Goal: Transaction & Acquisition: Purchase product/service

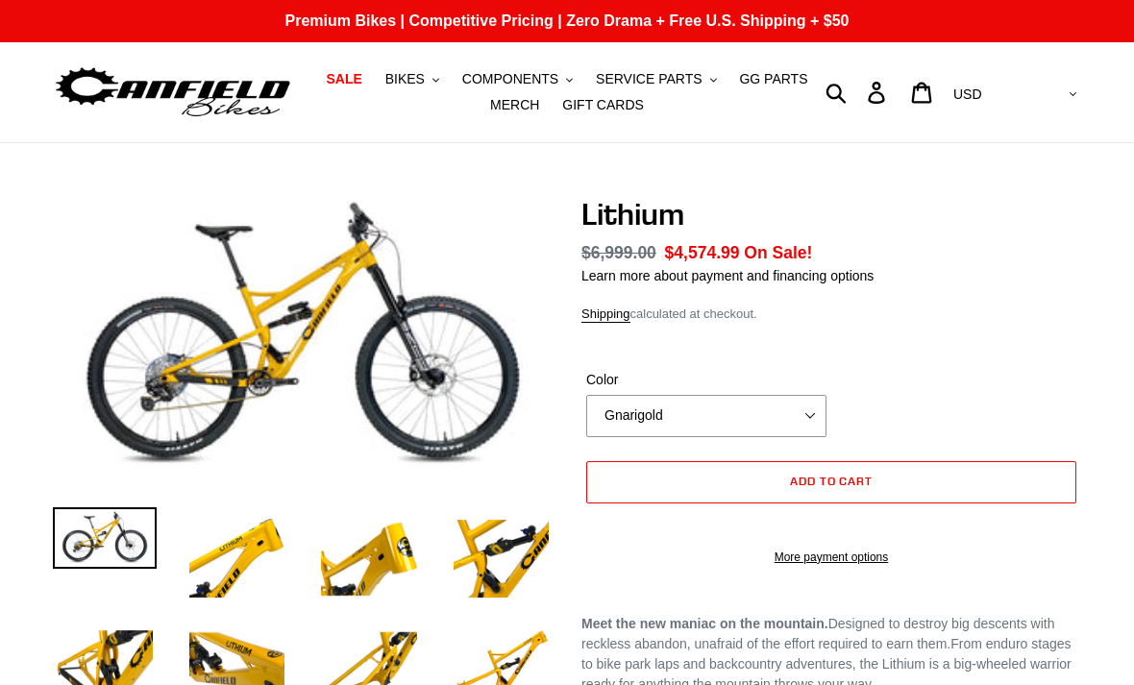
select select "highest-rating"
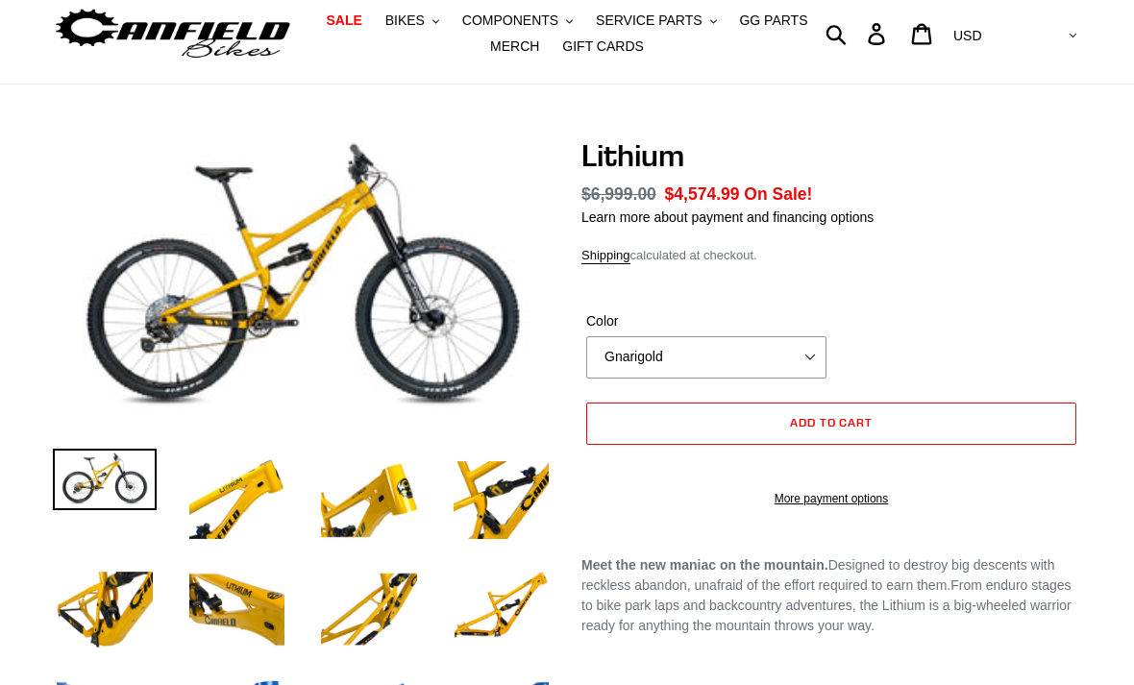
scroll to position [60, 0]
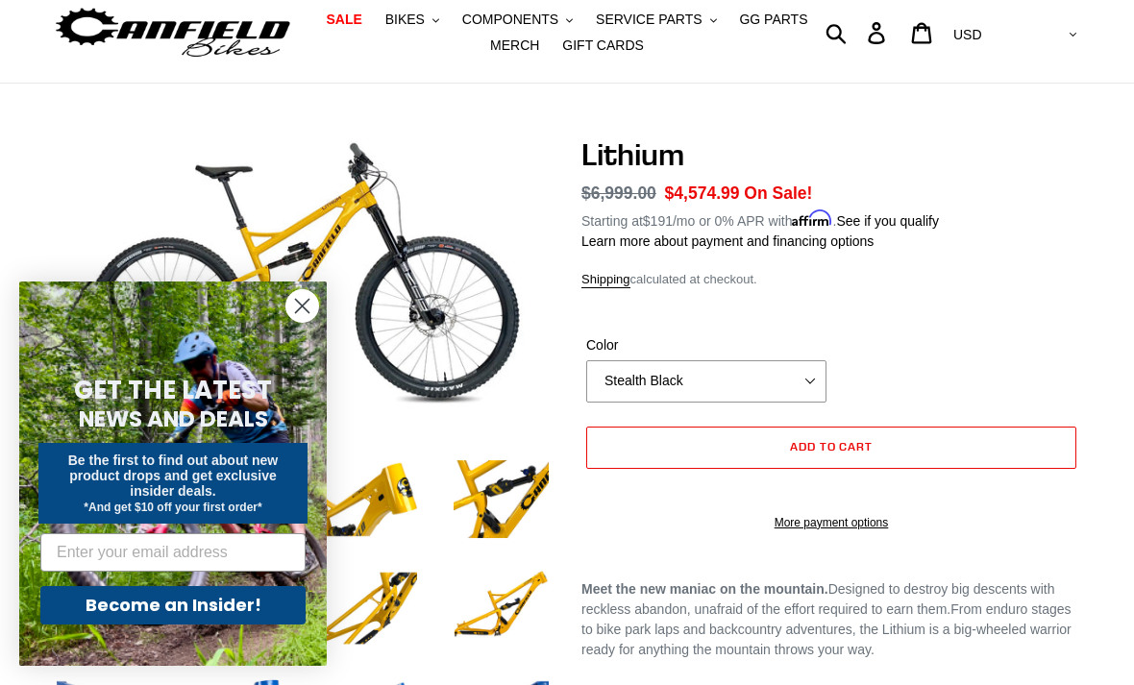
click at [298, 322] on circle "Close dialog" at bounding box center [302, 306] width 32 height 32
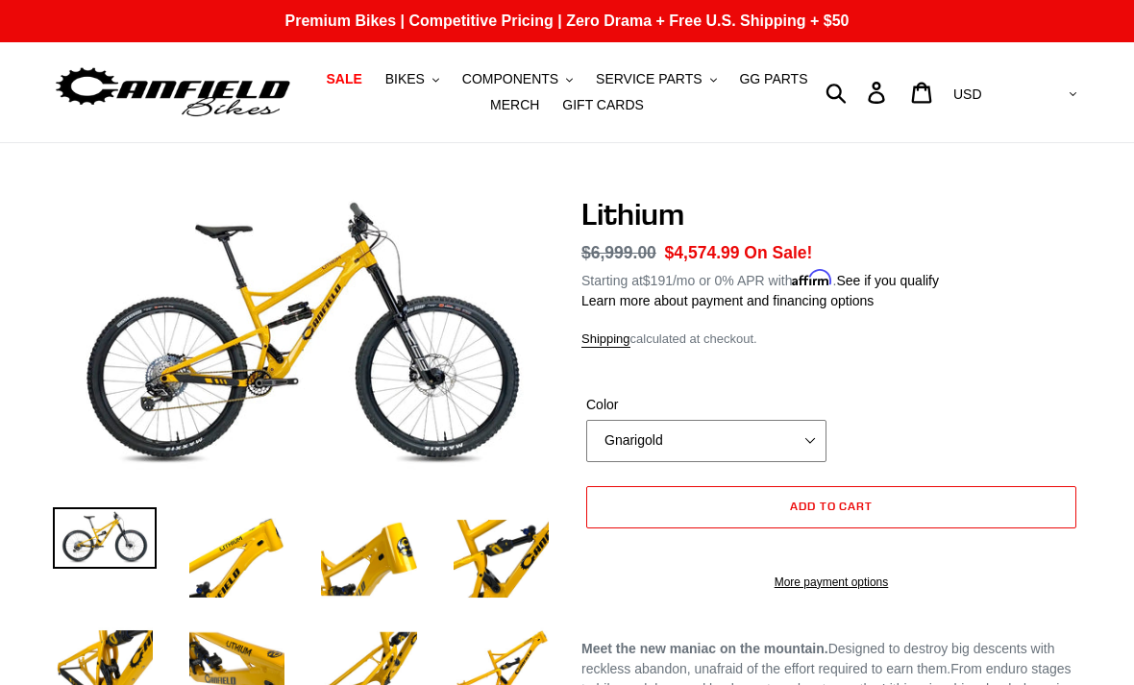
select select "Stealth Black"
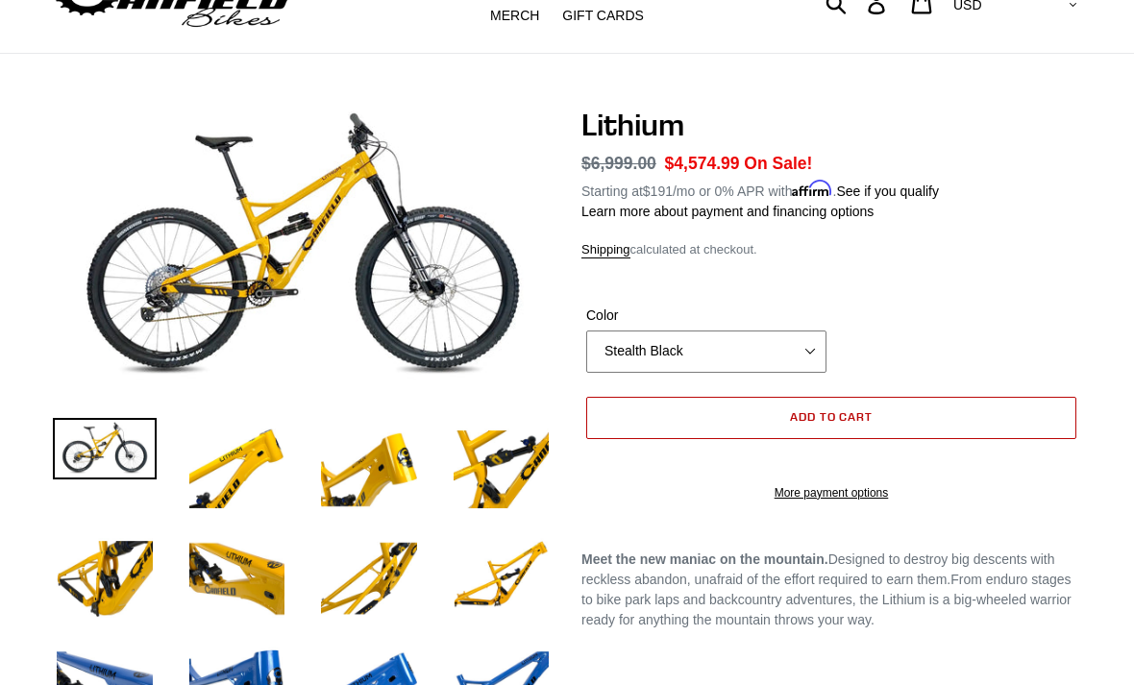
scroll to position [110, 0]
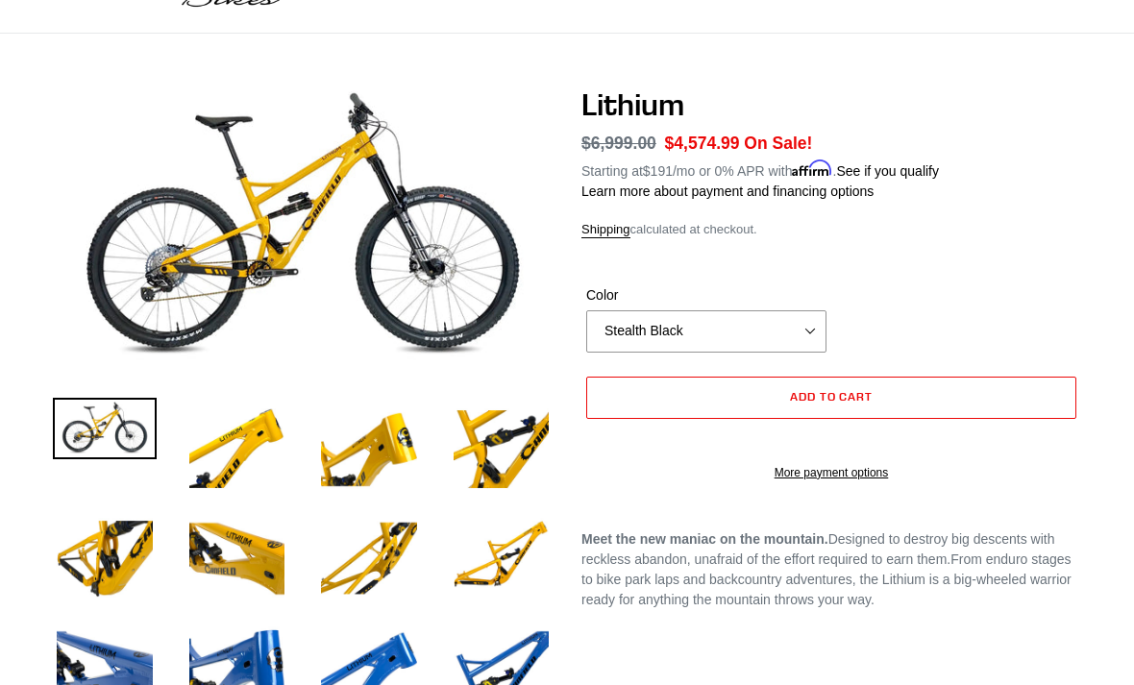
click at [723, 501] on div "Add to cart More payment options This item is a recurring or deferred purchase.…" at bounding box center [831, 439] width 500 height 124
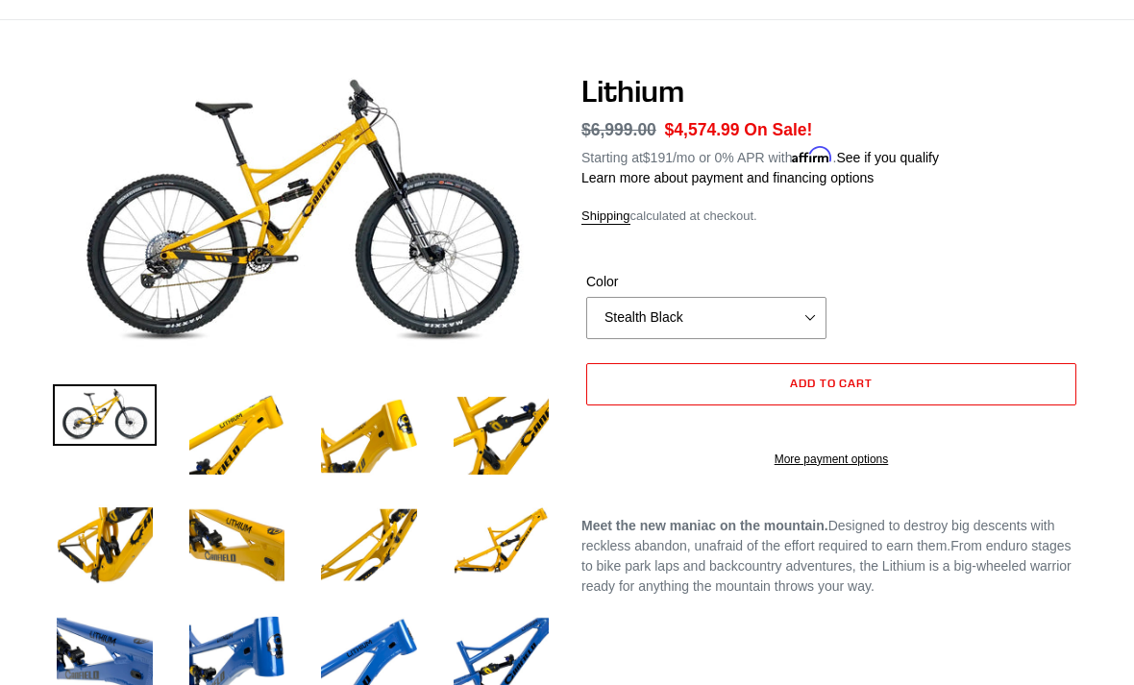
scroll to position [0, 0]
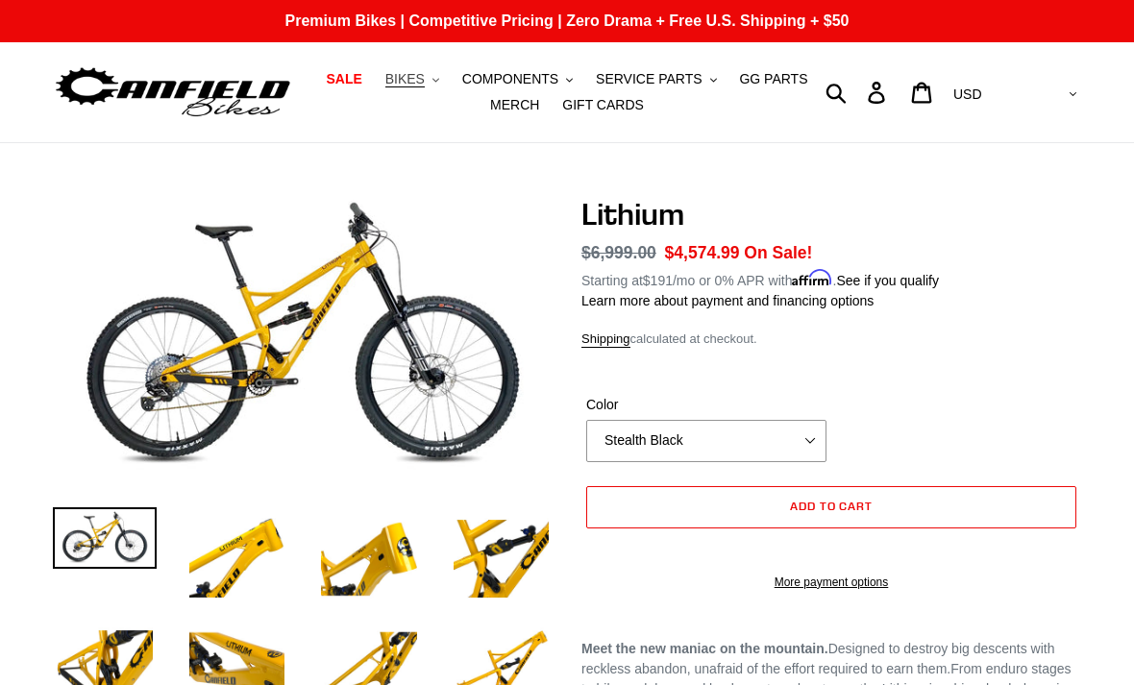
click at [438, 86] on button "BIKES .cls-1{fill:#231f20}" at bounding box center [412, 79] width 73 height 26
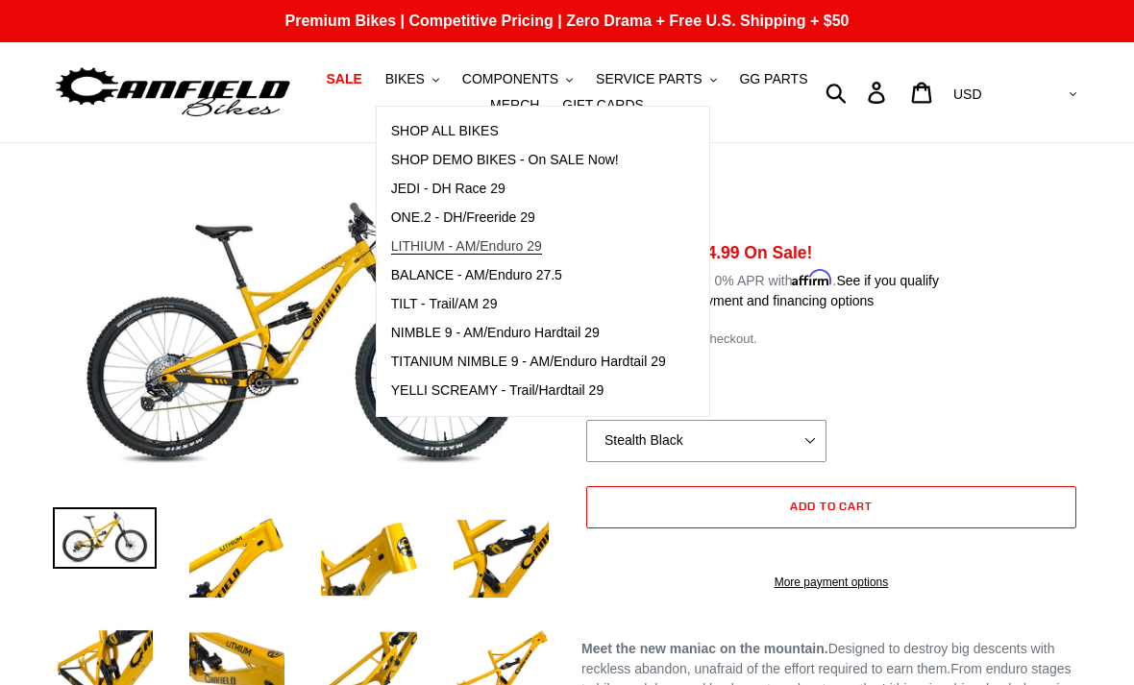
click at [449, 251] on span "LITHIUM - AM/Enduro 29" at bounding box center [466, 246] width 151 height 16
click at [816, 392] on form "Color Gnarigold Blue Velvet Stealth Black Gnarigold Blue Velvet Stealth Black E…" at bounding box center [831, 487] width 500 height 246
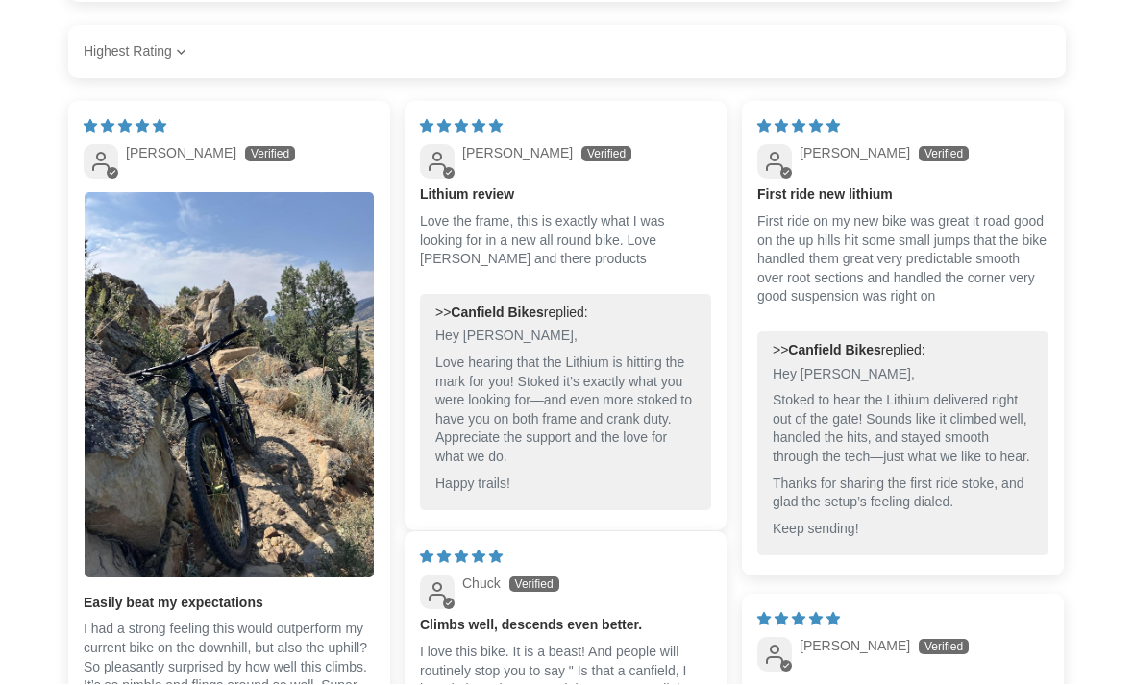
scroll to position [1186, 0]
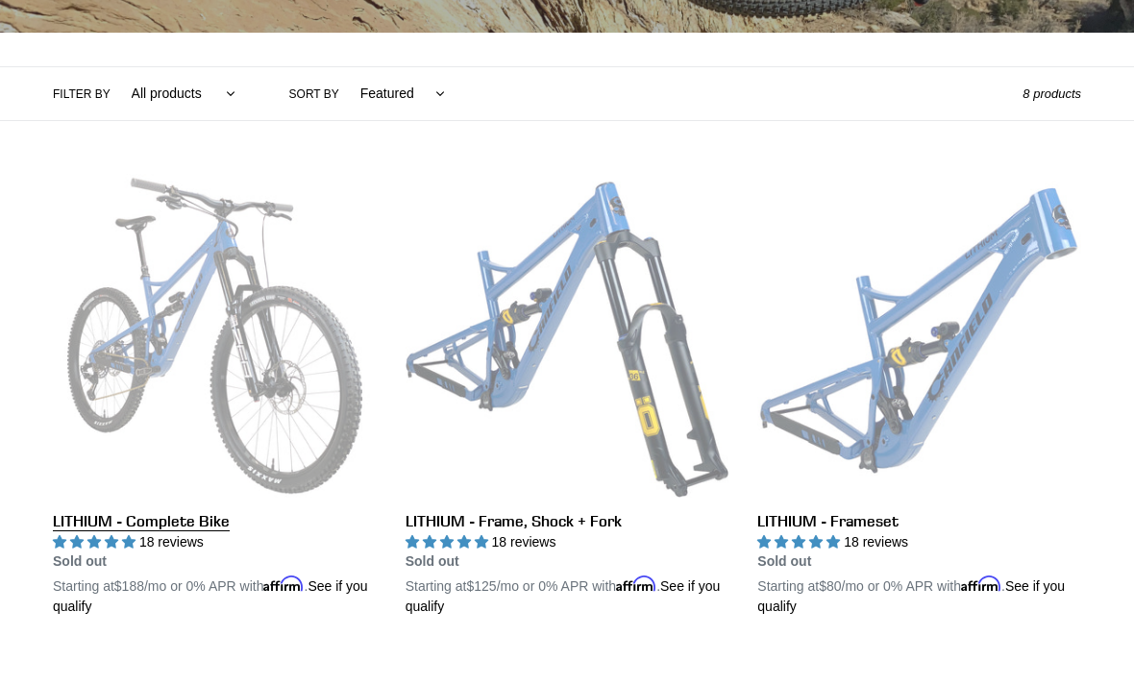
scroll to position [399, 0]
click at [165, 344] on link "LITHIUM - Complete Bike" at bounding box center [215, 395] width 324 height 443
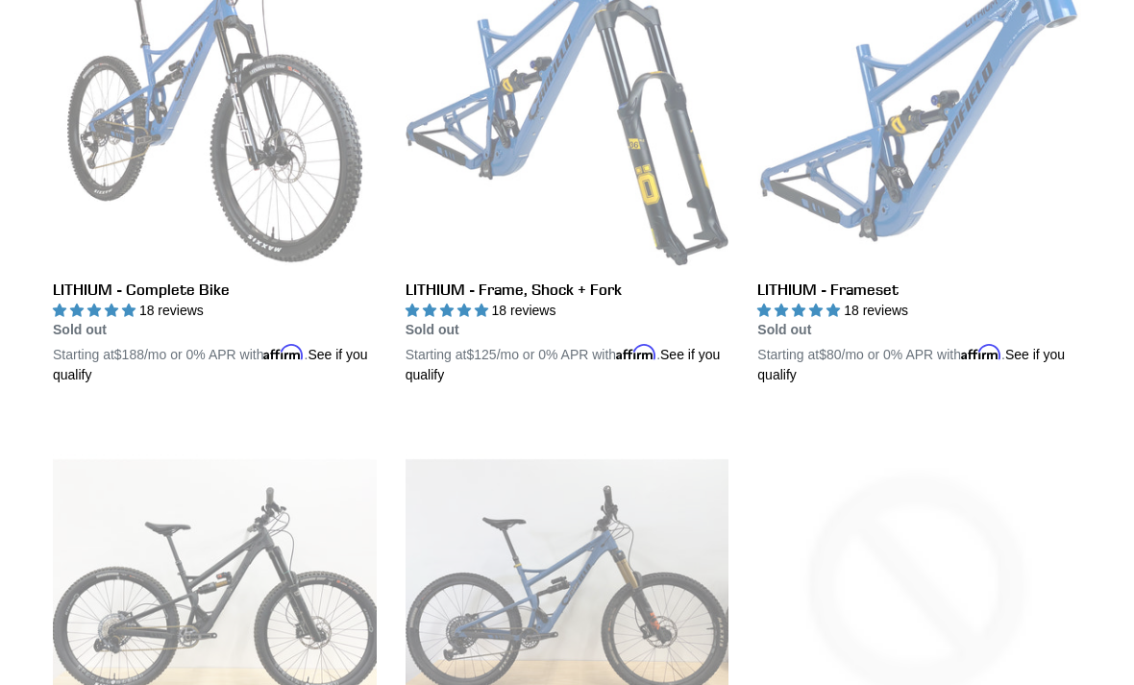
scroll to position [503, 0]
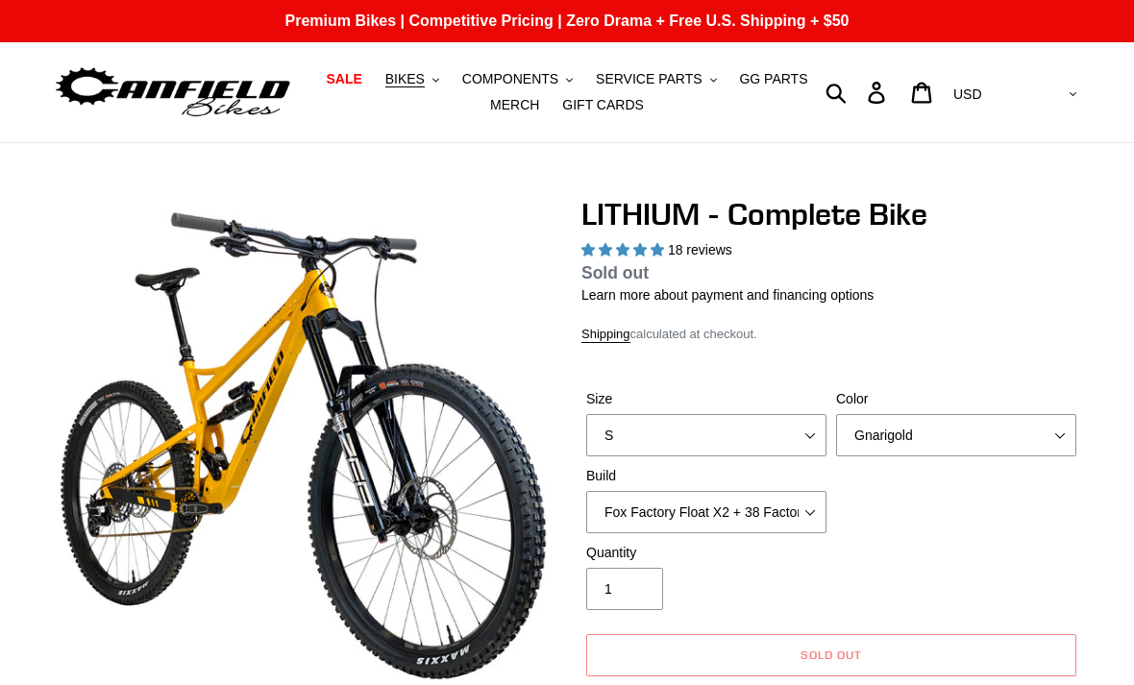
select select "highest-rating"
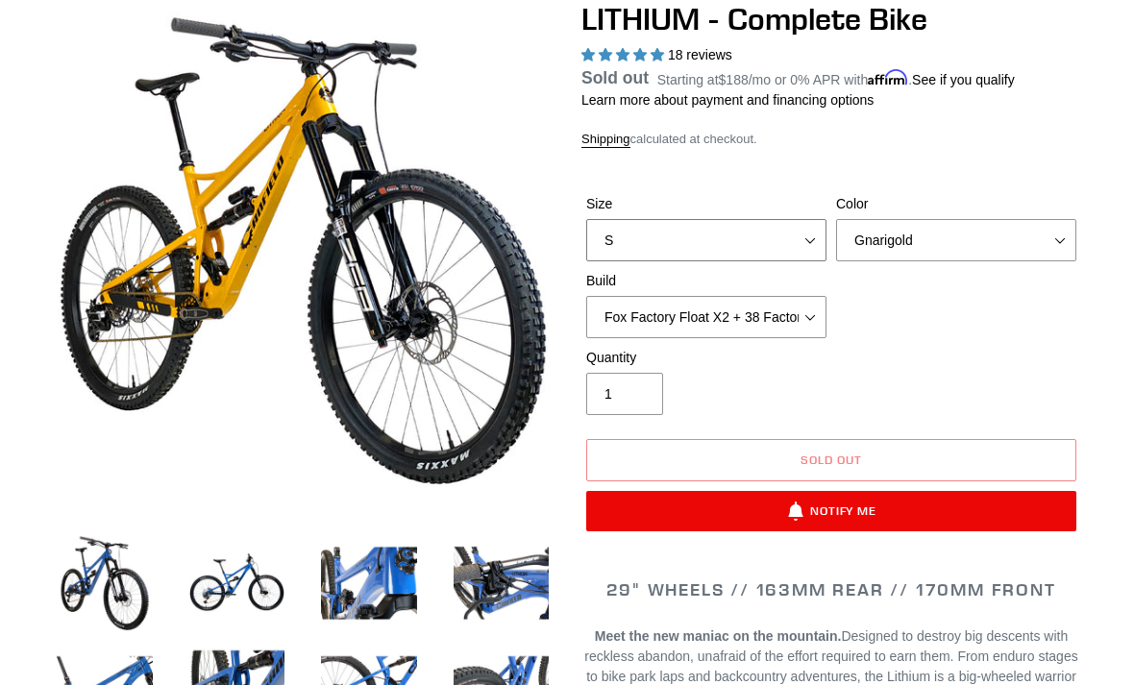
scroll to position [196, 0]
